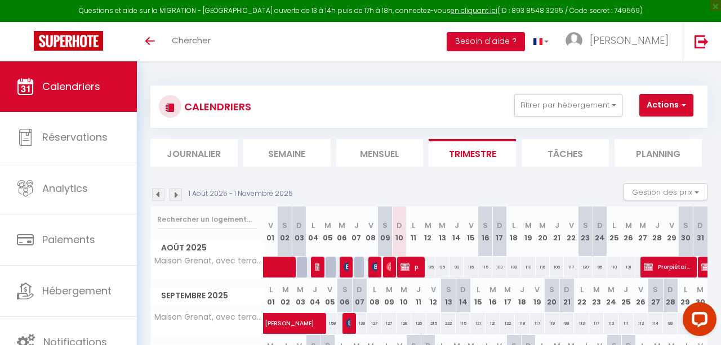
click at [345, 265] on img at bounding box center [348, 266] width 9 height 9
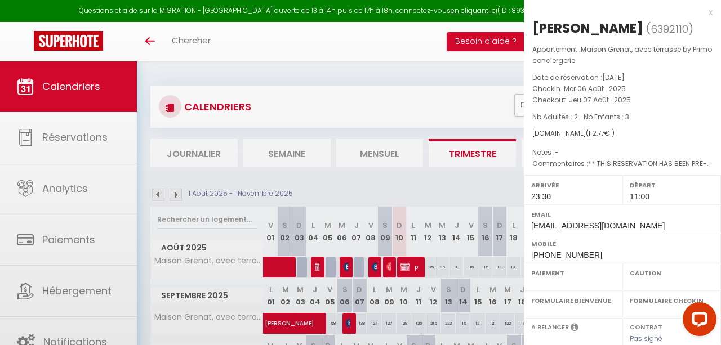
select select "OK"
select select "1"
select select "0"
select select "1"
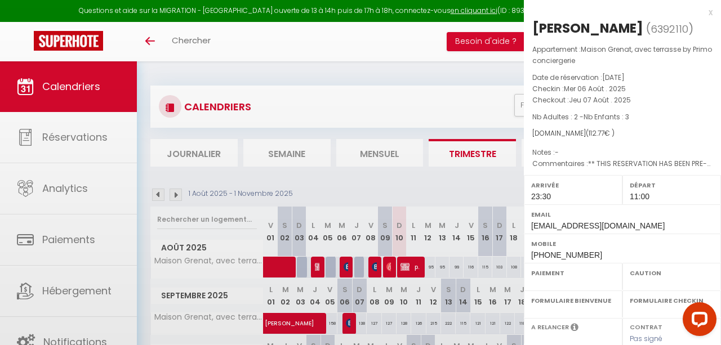
select select
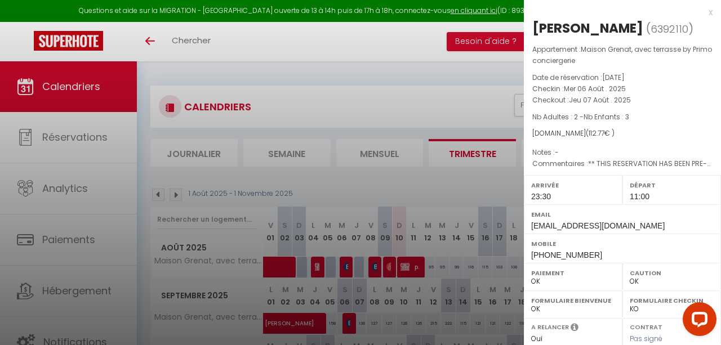
select select "50844"
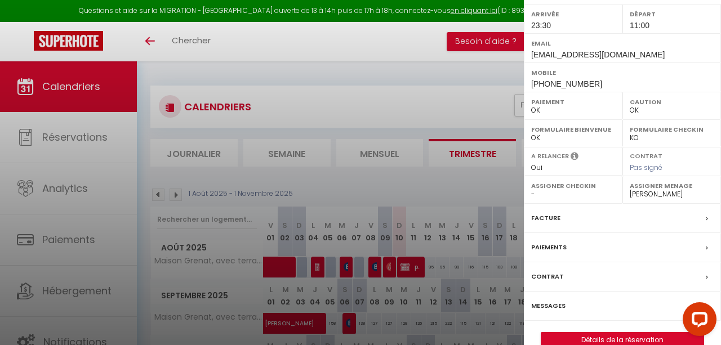
scroll to position [188, 0]
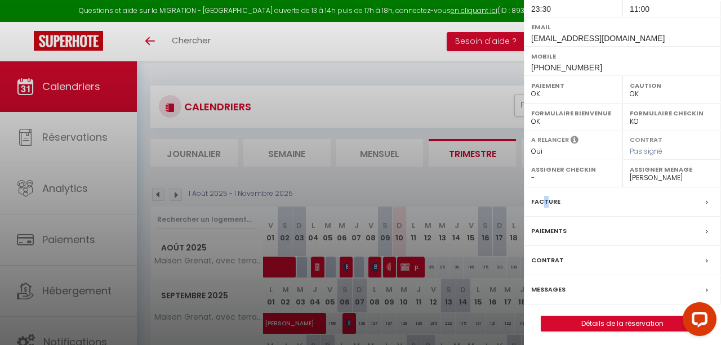
click at [542, 203] on label "Facture" at bounding box center [545, 202] width 29 height 12
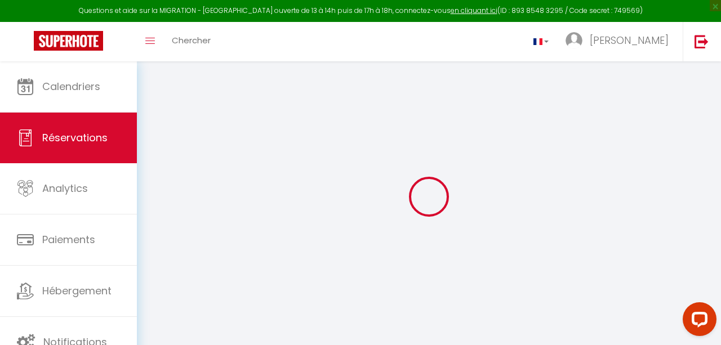
select select "taxes"
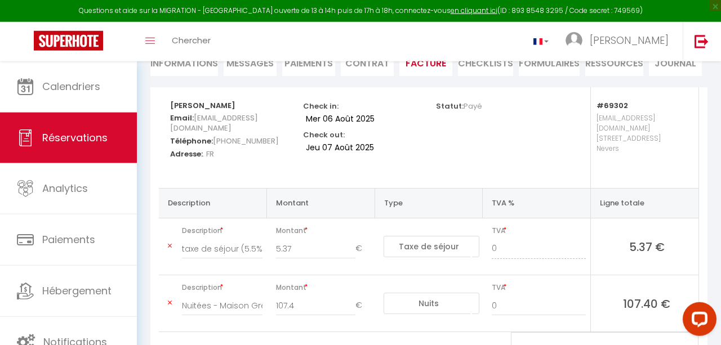
scroll to position [121, 0]
click at [65, 39] on img at bounding box center [68, 41] width 69 height 20
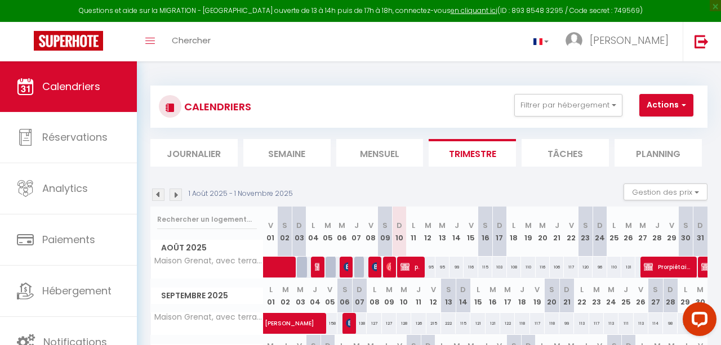
click at [375, 270] on img at bounding box center [376, 266] width 9 height 9
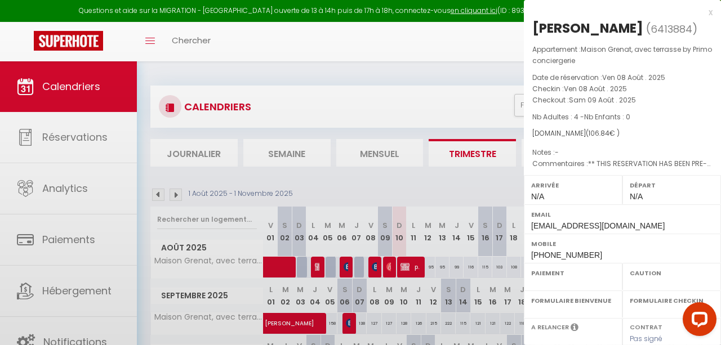
select select "OK"
select select "0"
select select "1"
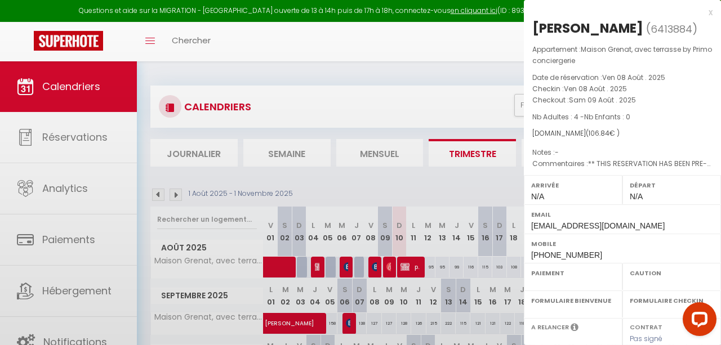
select select
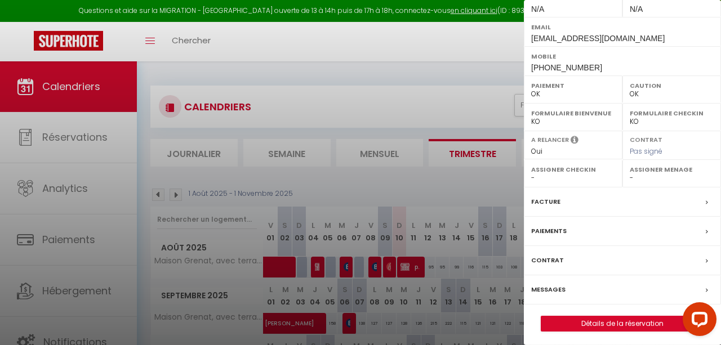
select select "49559"
click at [587, 319] on link "Détails de la réservation" at bounding box center [622, 324] width 162 height 15
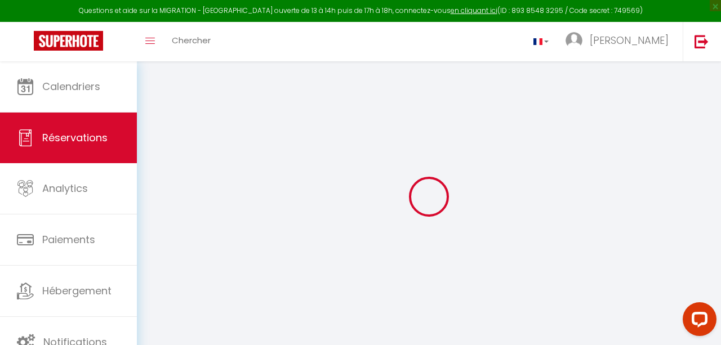
select select
checkbox input "false"
select select
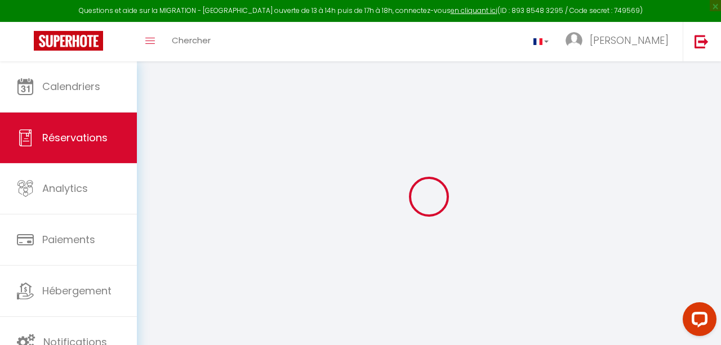
checkbox input "false"
type input "5.09"
select select
checkbox input "false"
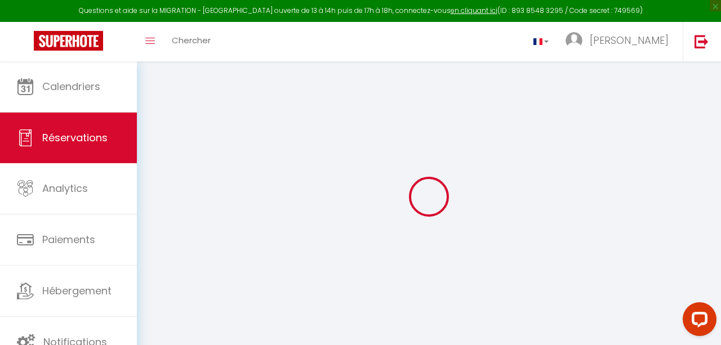
type textarea "** THIS RESERVATION HAS BEEN PRE-PAID ** BOOKING NOTE : Payment charge is EUR 1…"
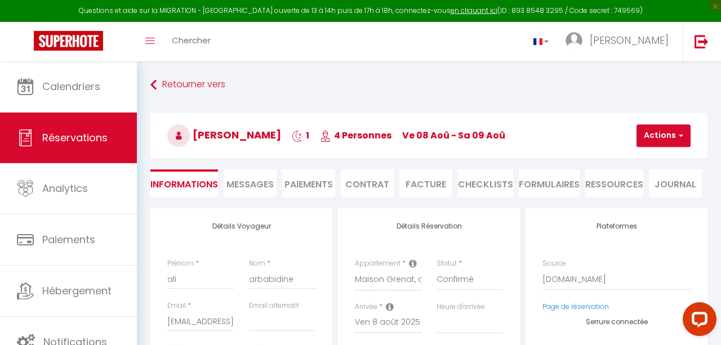
checkbox input "false"
select select
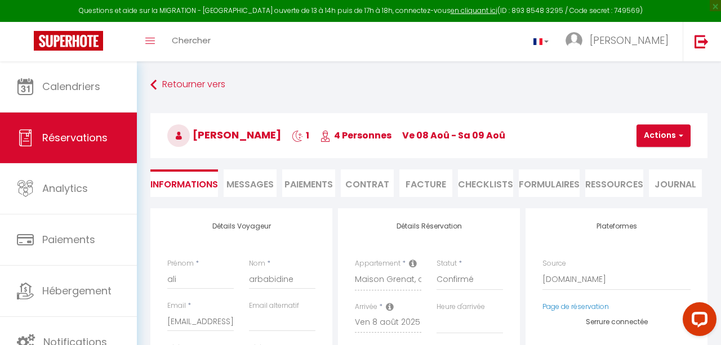
checkbox input "false"
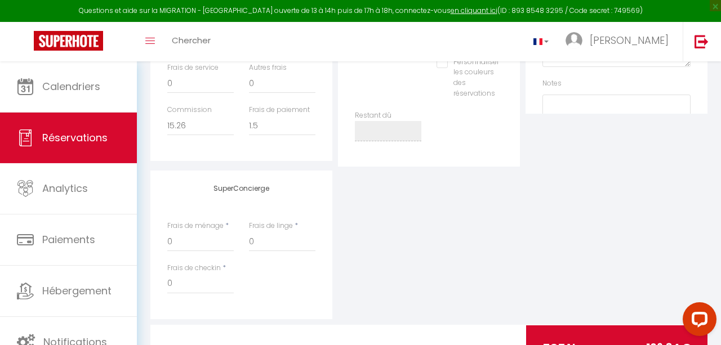
scroll to position [513, 0]
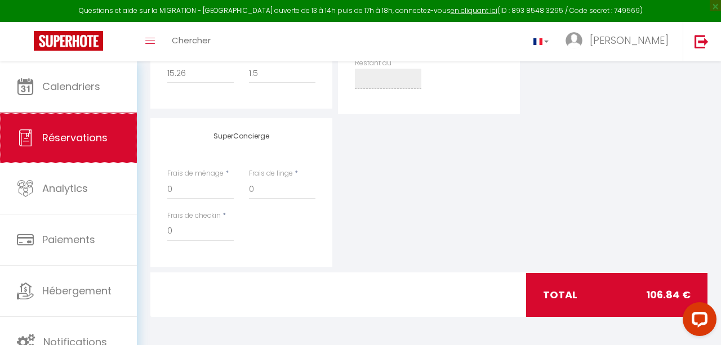
click at [70, 134] on span "Réservations" at bounding box center [74, 138] width 65 height 14
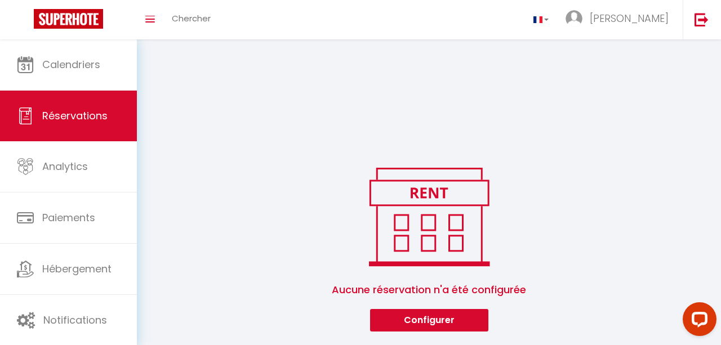
scroll to position [179, 0]
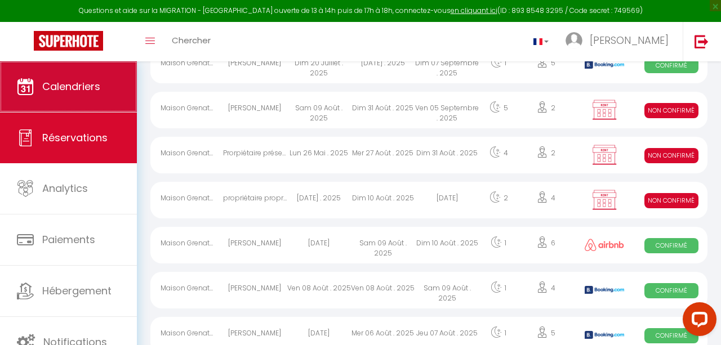
click at [95, 90] on span "Calendriers" at bounding box center [71, 86] width 58 height 14
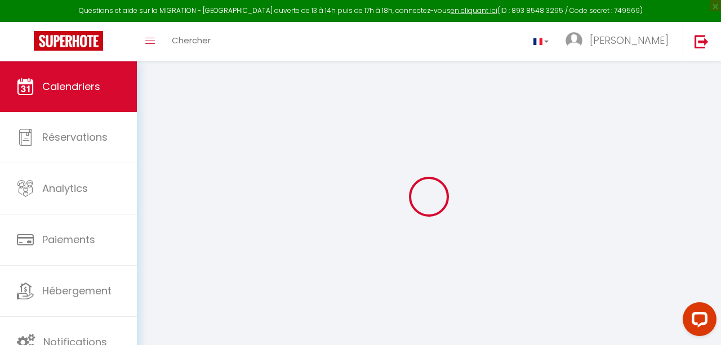
select select
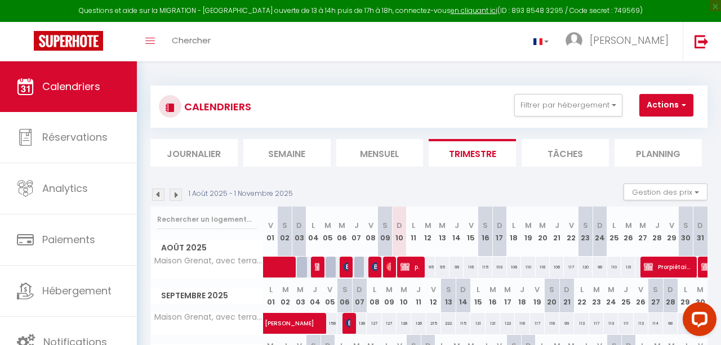
click at [390, 269] on img at bounding box center [390, 266] width 9 height 9
select select "OK"
select select "1"
select select "0"
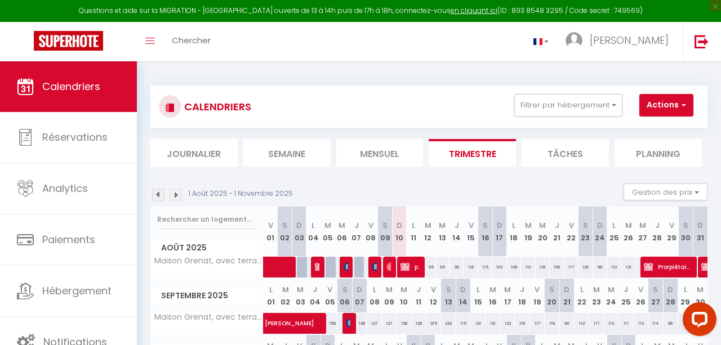
select select "1"
select select
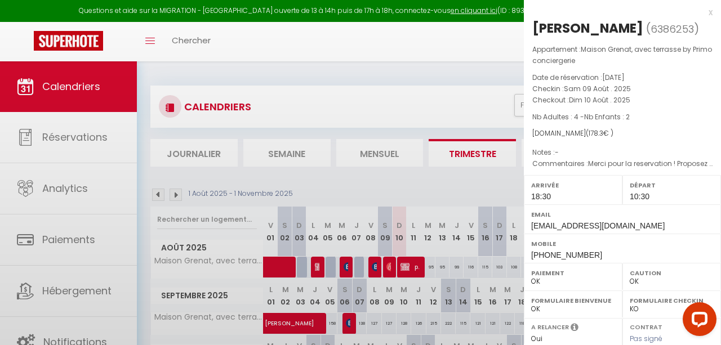
scroll to position [188, 0]
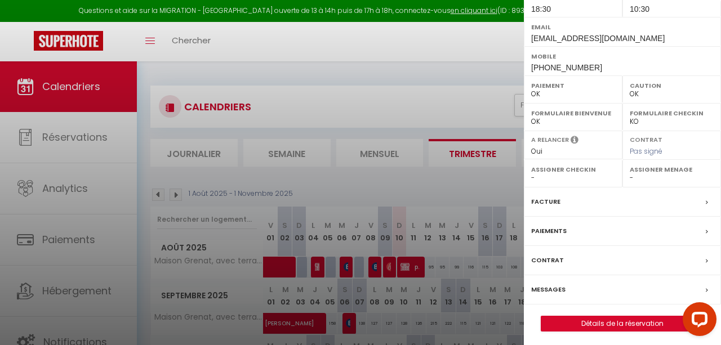
select select "50844"
click at [623, 323] on link "Détails de la réservation" at bounding box center [622, 324] width 162 height 15
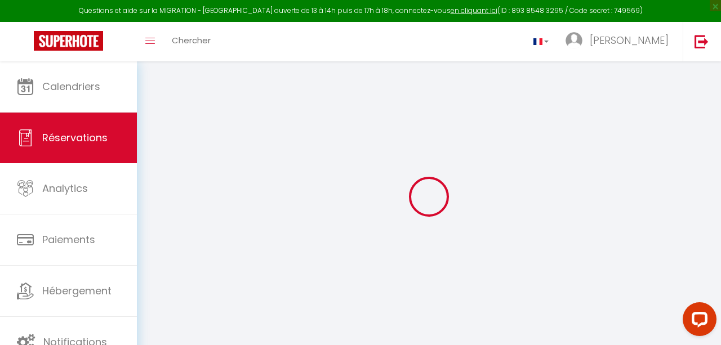
type input "[PERSON_NAME]"
type input "Vanackere"
type input "[EMAIL_ADDRESS][DOMAIN_NAME]"
type input "[PHONE_NUMBER]"
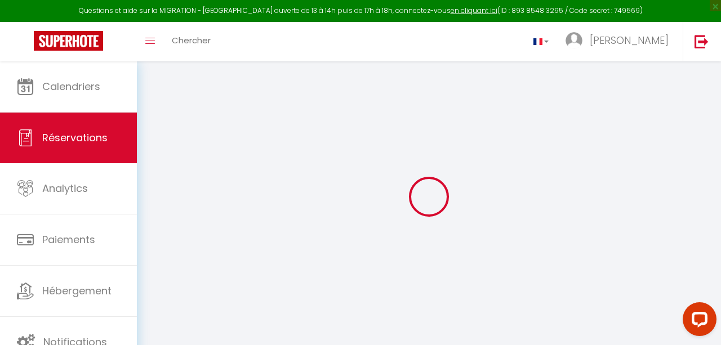
type input "[PHONE_NUMBER]"
select select
type input "30.96"
select select "69302"
select select "1"
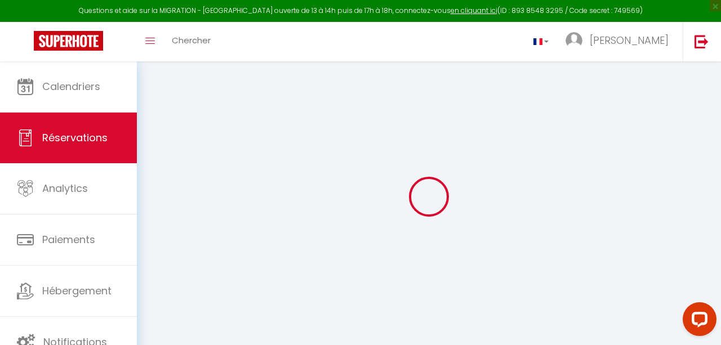
select select
type input "4"
type input "2"
select select "12"
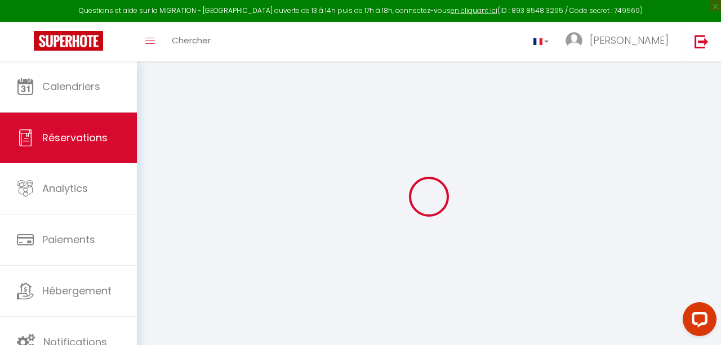
select select
type input "172"
checkbox input "false"
select select "1"
type input "0"
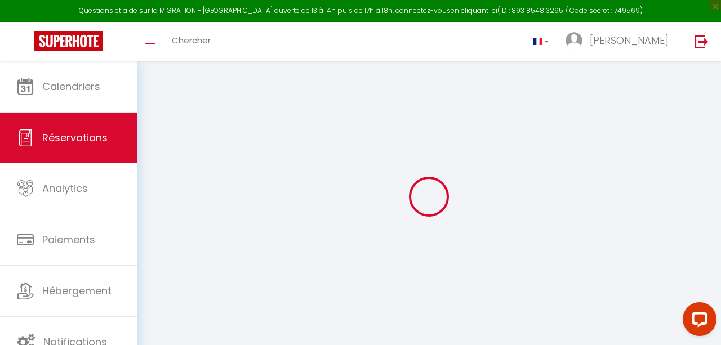
type input "0"
select select
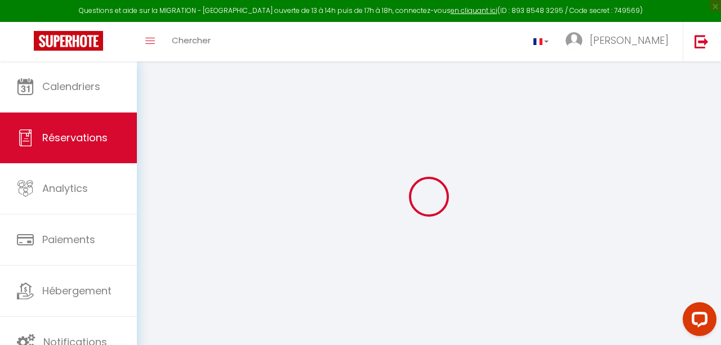
select select "15"
checkbox input "false"
select select
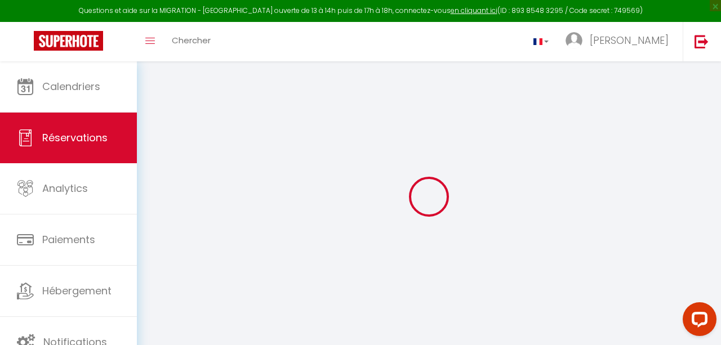
checkbox input "false"
select select
checkbox input "false"
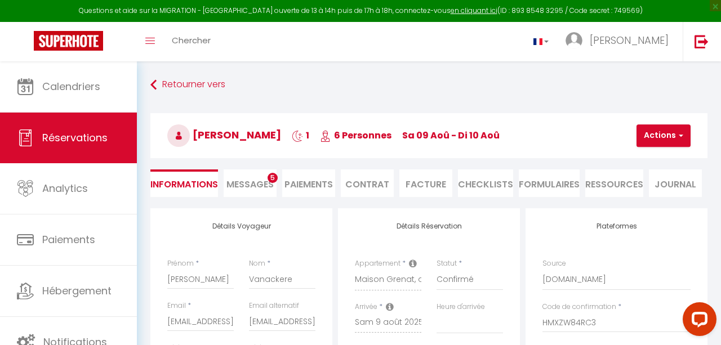
select select
checkbox input "false"
type textarea "Merci pour la reservation ! Proposez vous des petits déjeuners ? Merci !"
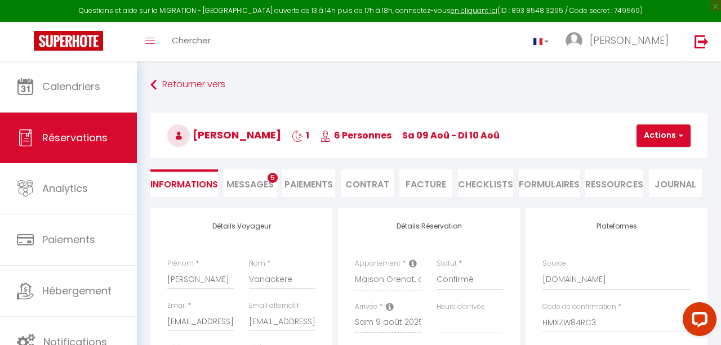
select select
type input "6.3"
select select
checkbox input "false"
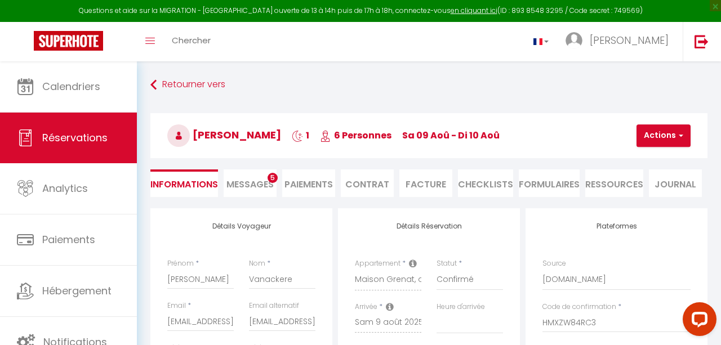
select select
checkbox input "false"
select select "18:30"
select select "10:30"
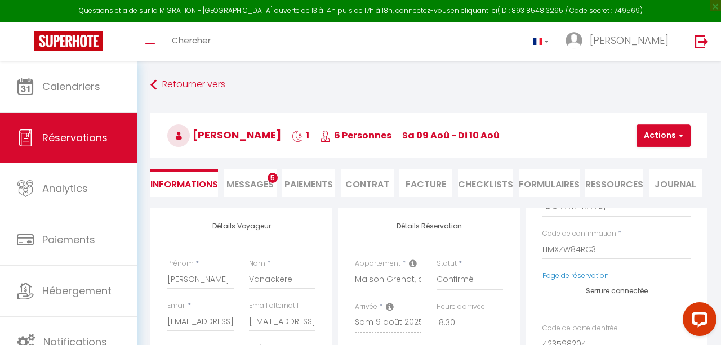
click at [314, 182] on li "Paiements" at bounding box center [308, 184] width 53 height 28
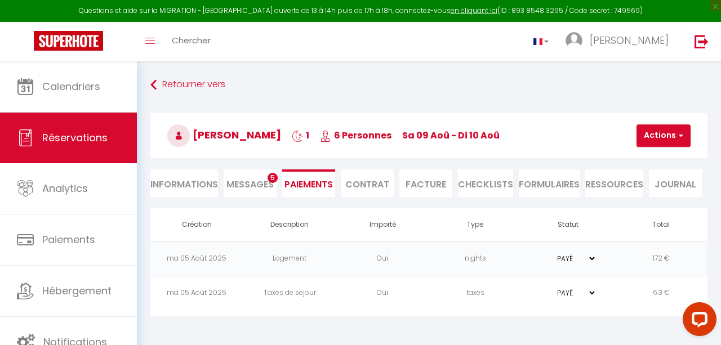
click at [429, 189] on li "Facture" at bounding box center [425, 184] width 53 height 28
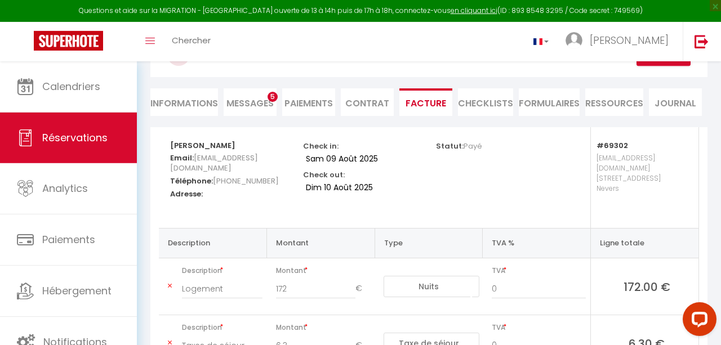
scroll to position [172, 0]
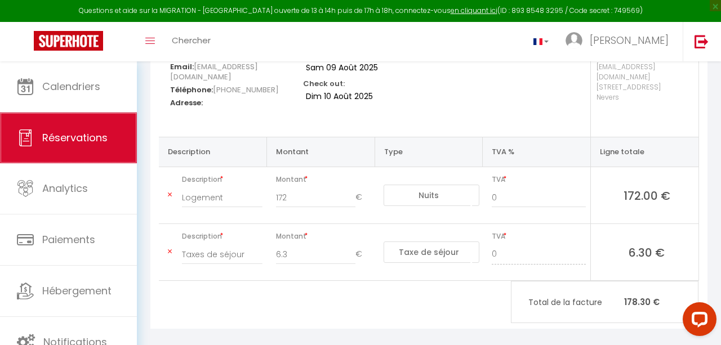
click at [63, 137] on span "Réservations" at bounding box center [74, 138] width 65 height 14
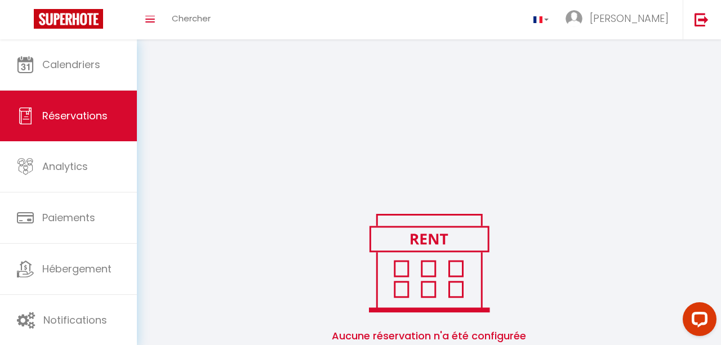
scroll to position [111, 0]
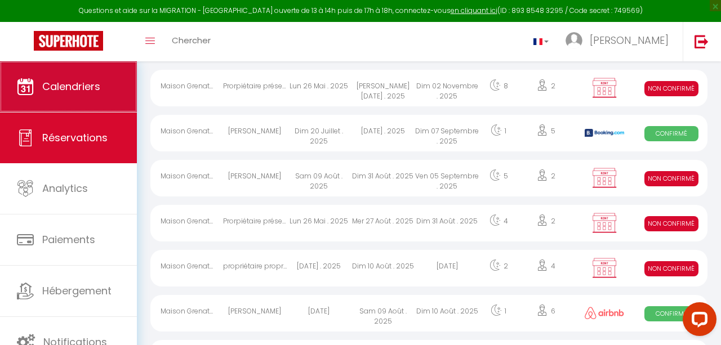
click at [105, 83] on link "Calendriers" at bounding box center [68, 86] width 137 height 51
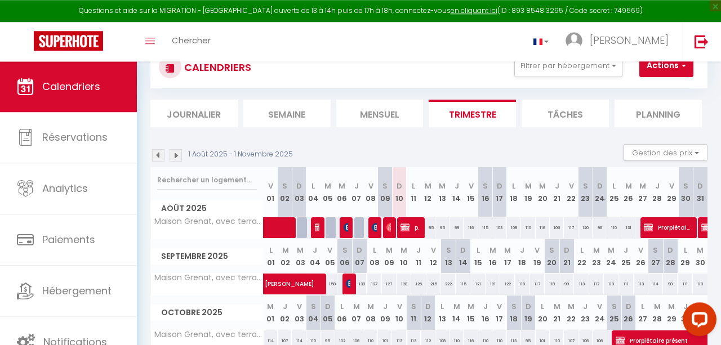
scroll to position [41, 0]
